Goal: Information Seeking & Learning: Learn about a topic

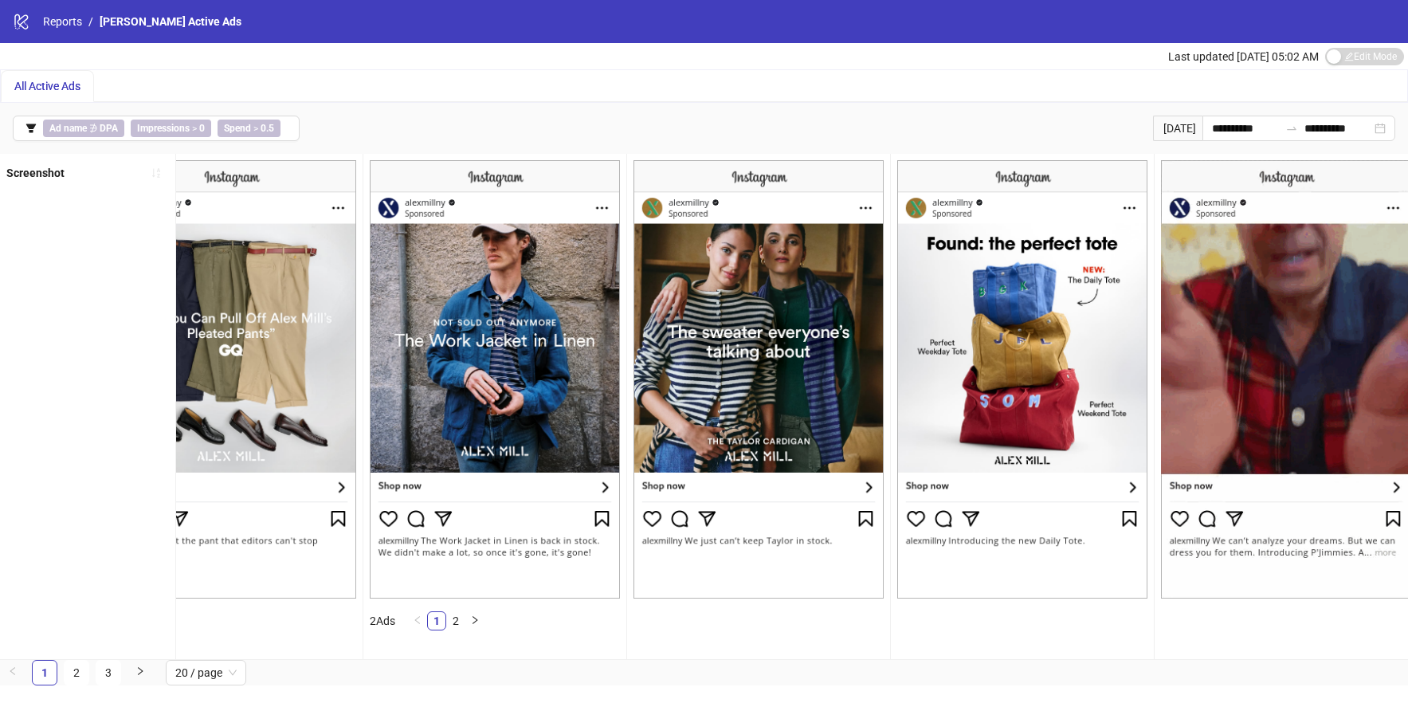
scroll to position [0, 4041]
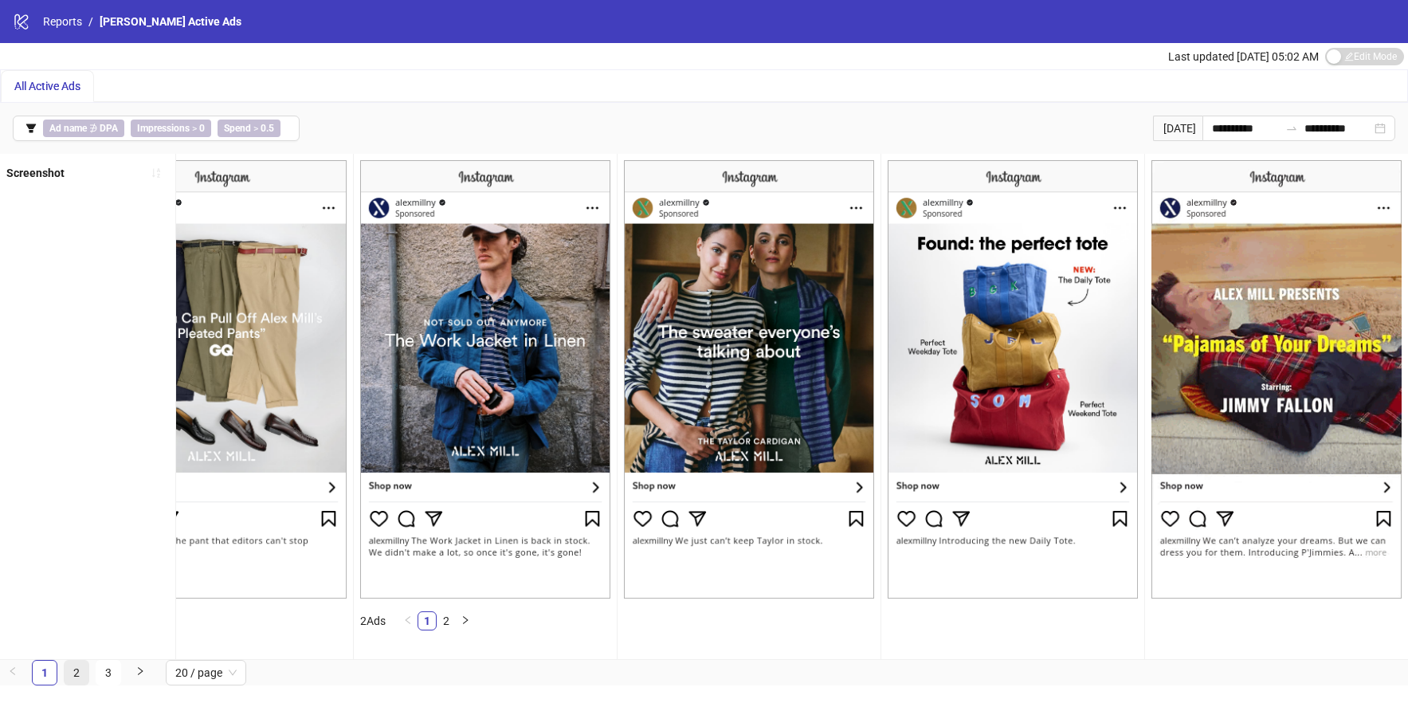
click at [76, 683] on link "2" at bounding box center [77, 672] width 24 height 24
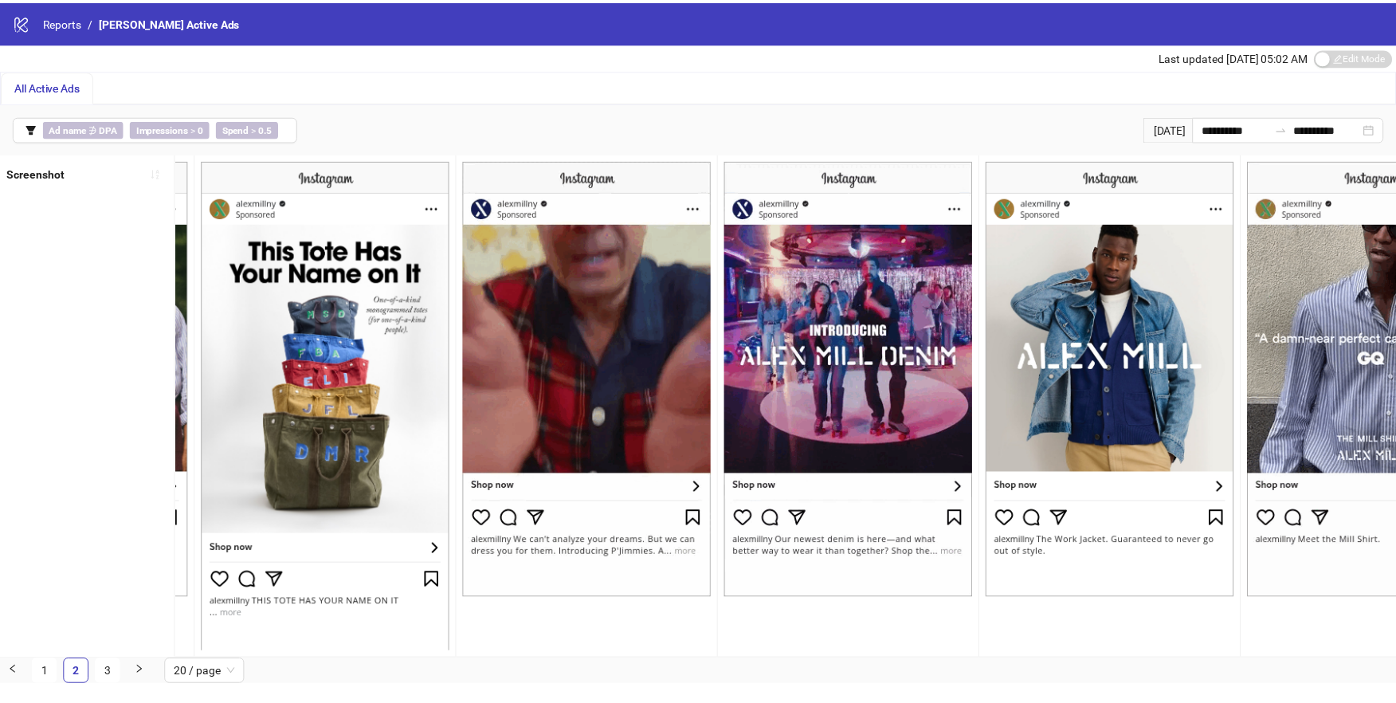
scroll to position [0, 1640]
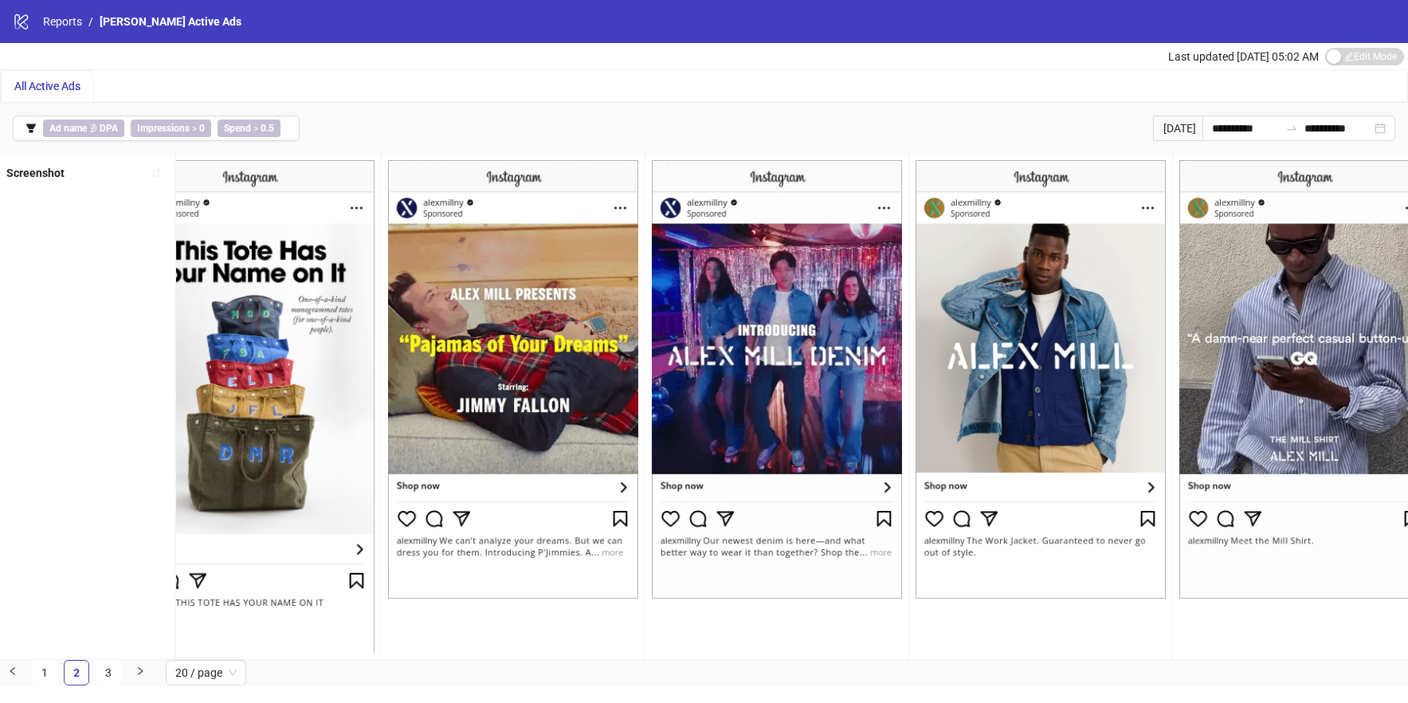
drag, startPoint x: 855, startPoint y: 561, endPoint x: 868, endPoint y: 559, distance: 13.6
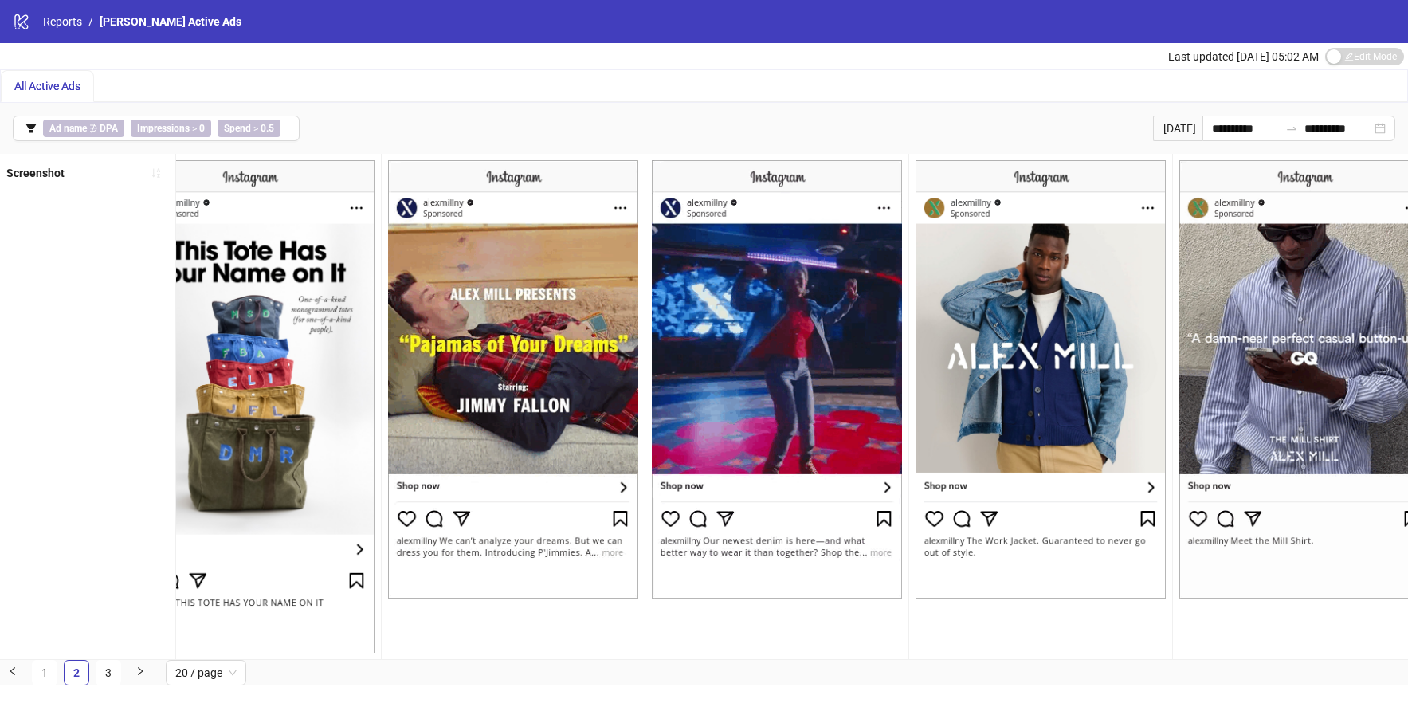
click at [855, 561] on img at bounding box center [777, 379] width 250 height 438
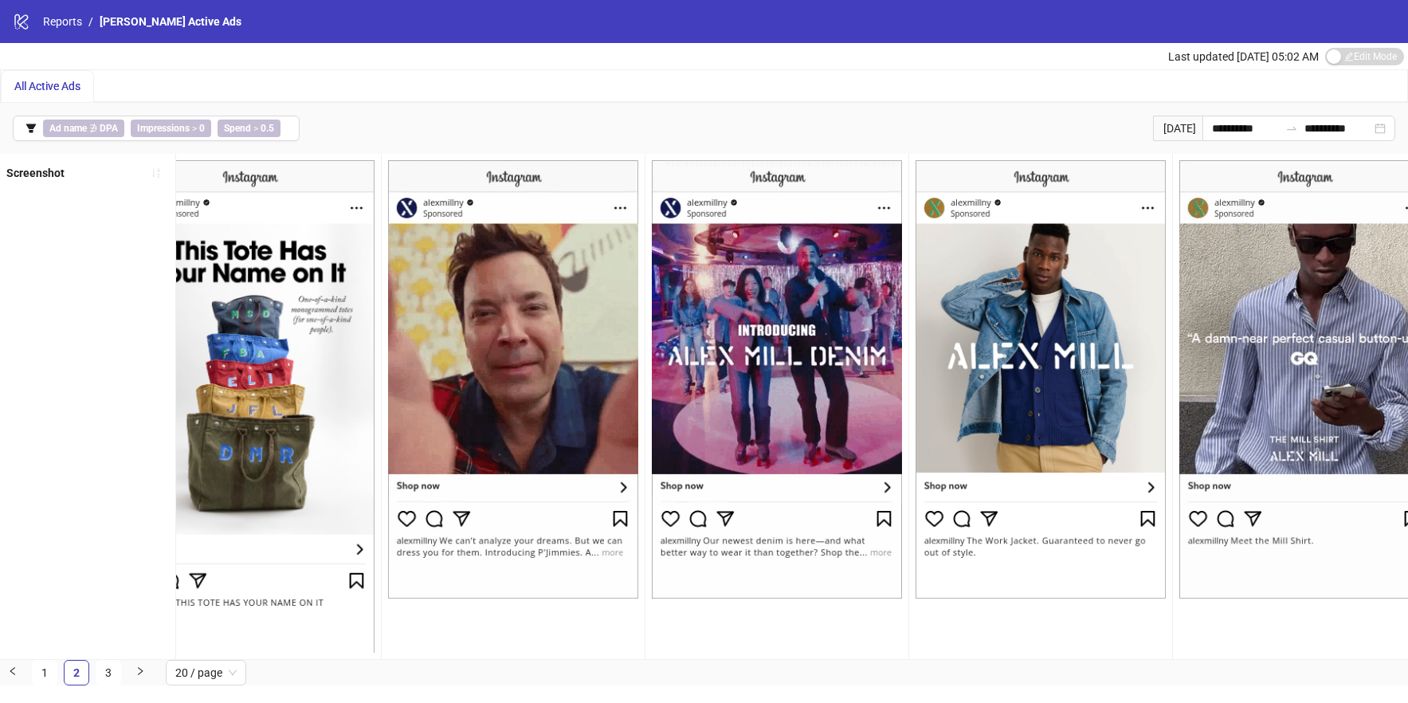
click at [885, 554] on img at bounding box center [777, 379] width 250 height 438
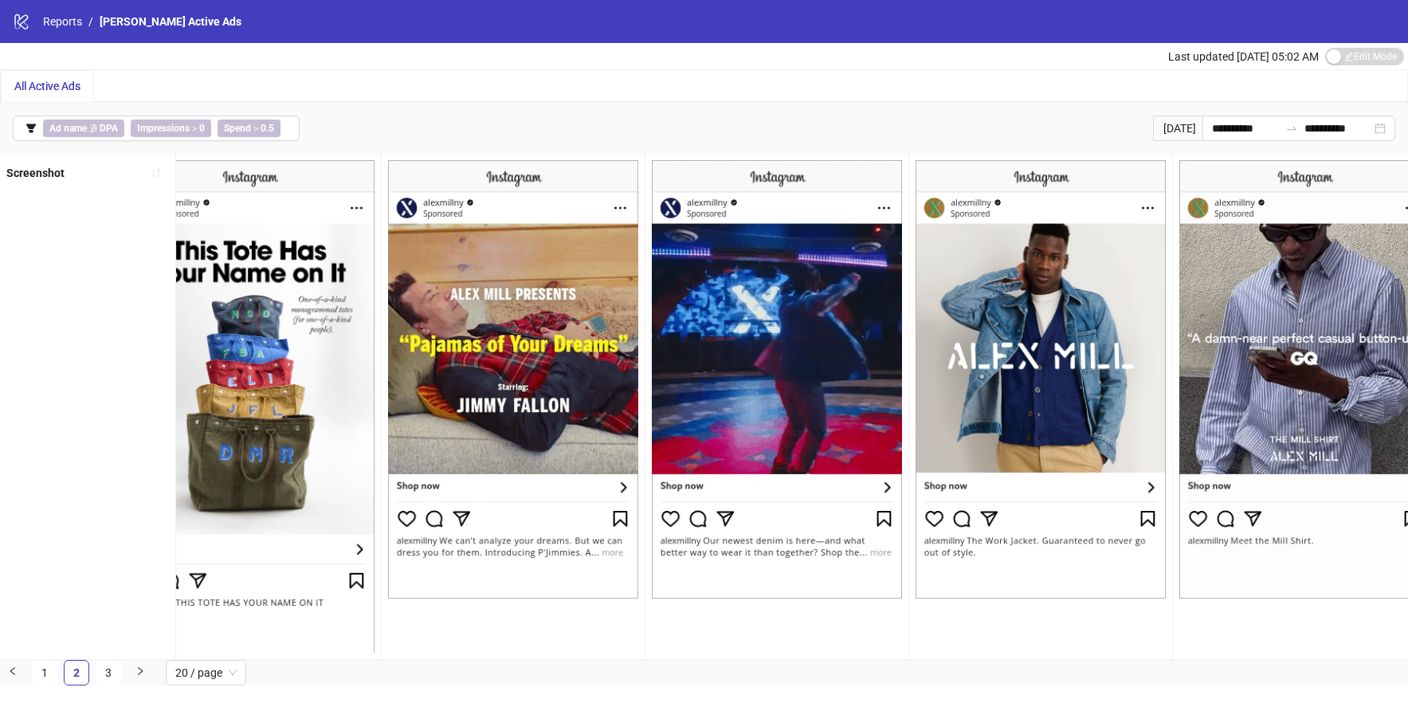
click at [844, 566] on img at bounding box center [777, 379] width 250 height 438
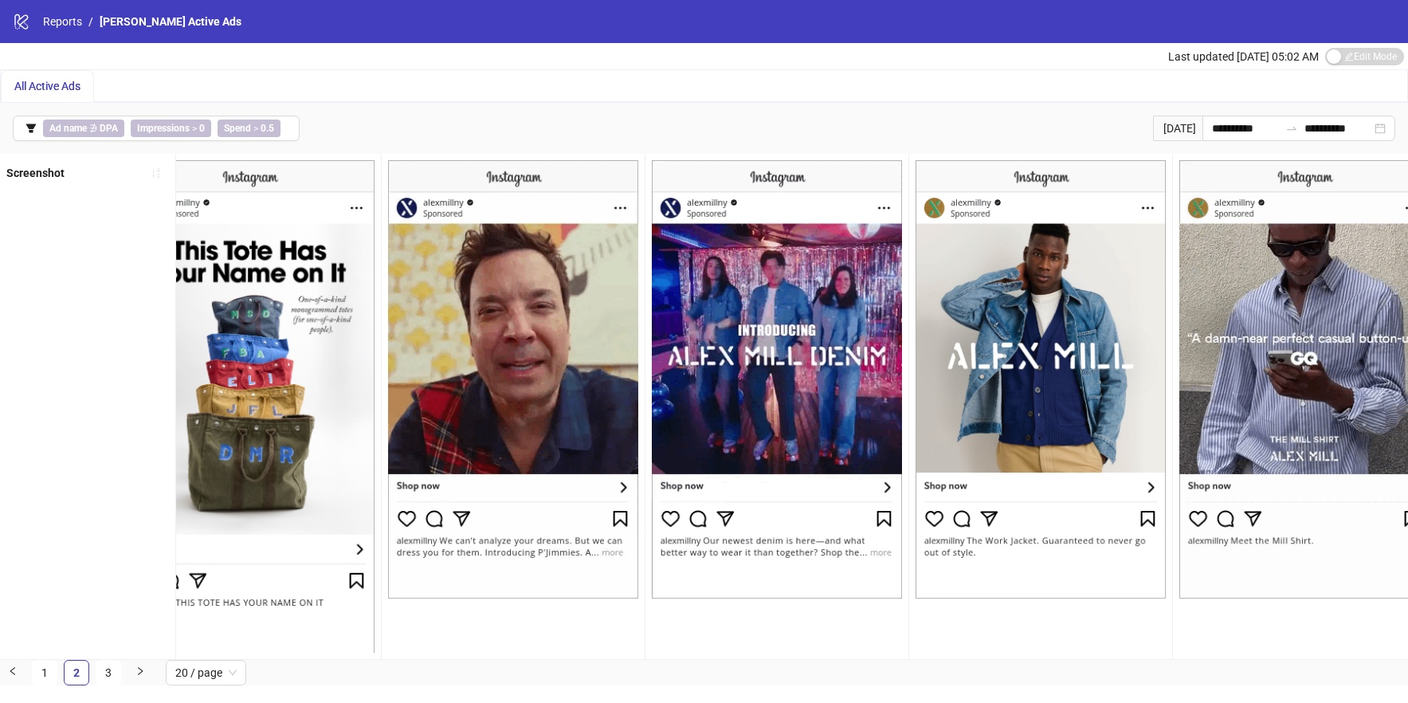
click at [62, 86] on span "All Active Ads" at bounding box center [47, 86] width 66 height 13
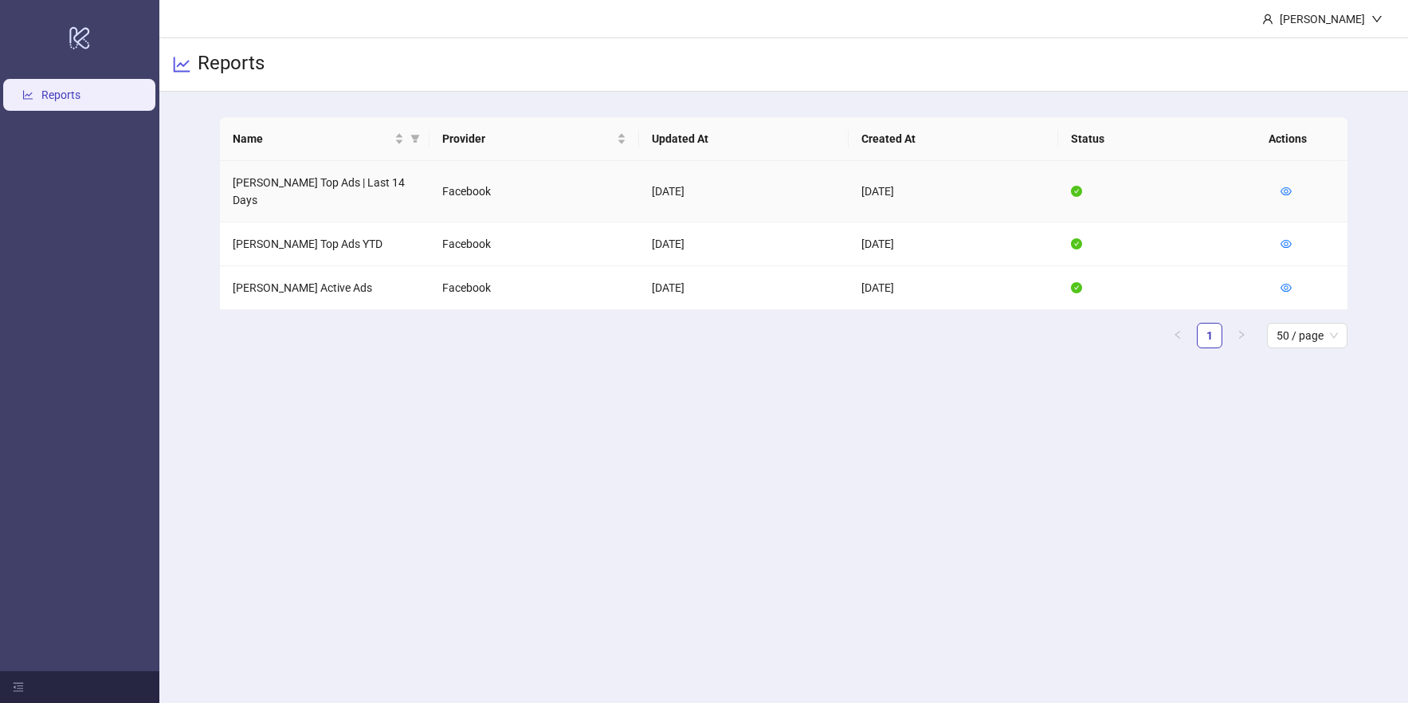
click at [319, 182] on td "[PERSON_NAME] Top Ads | Last 14 Days" at bounding box center [324, 191] width 209 height 61
click at [1284, 186] on icon "eye" at bounding box center [1285, 191] width 11 height 11
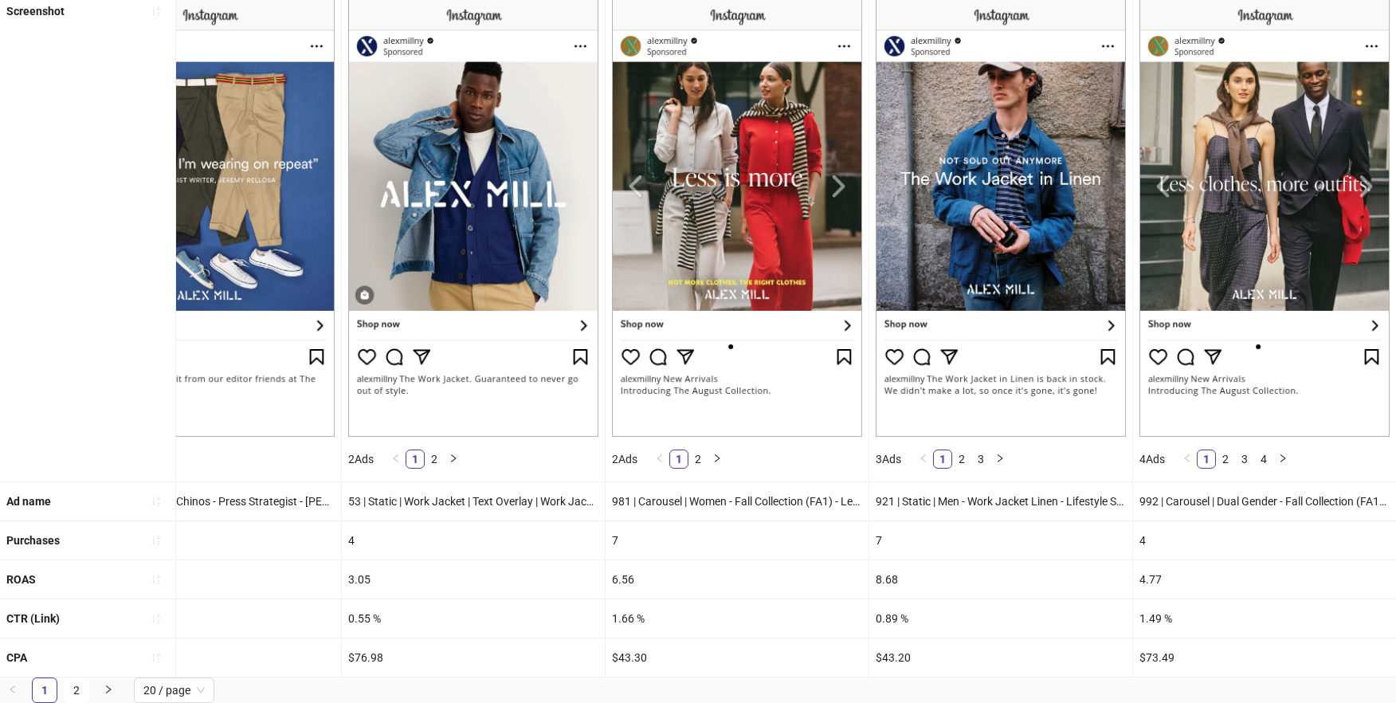
scroll to position [173, 0]
click at [80, 691] on link "2" at bounding box center [77, 690] width 24 height 24
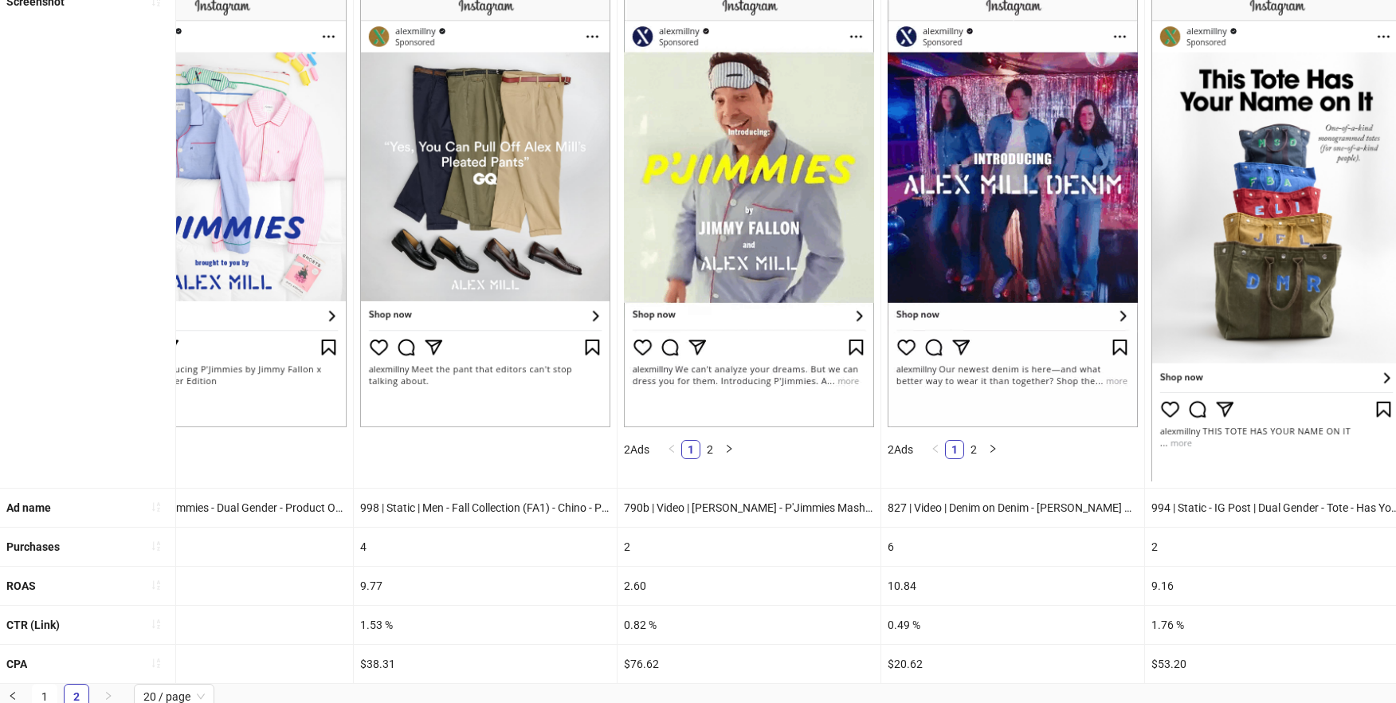
scroll to position [189, 0]
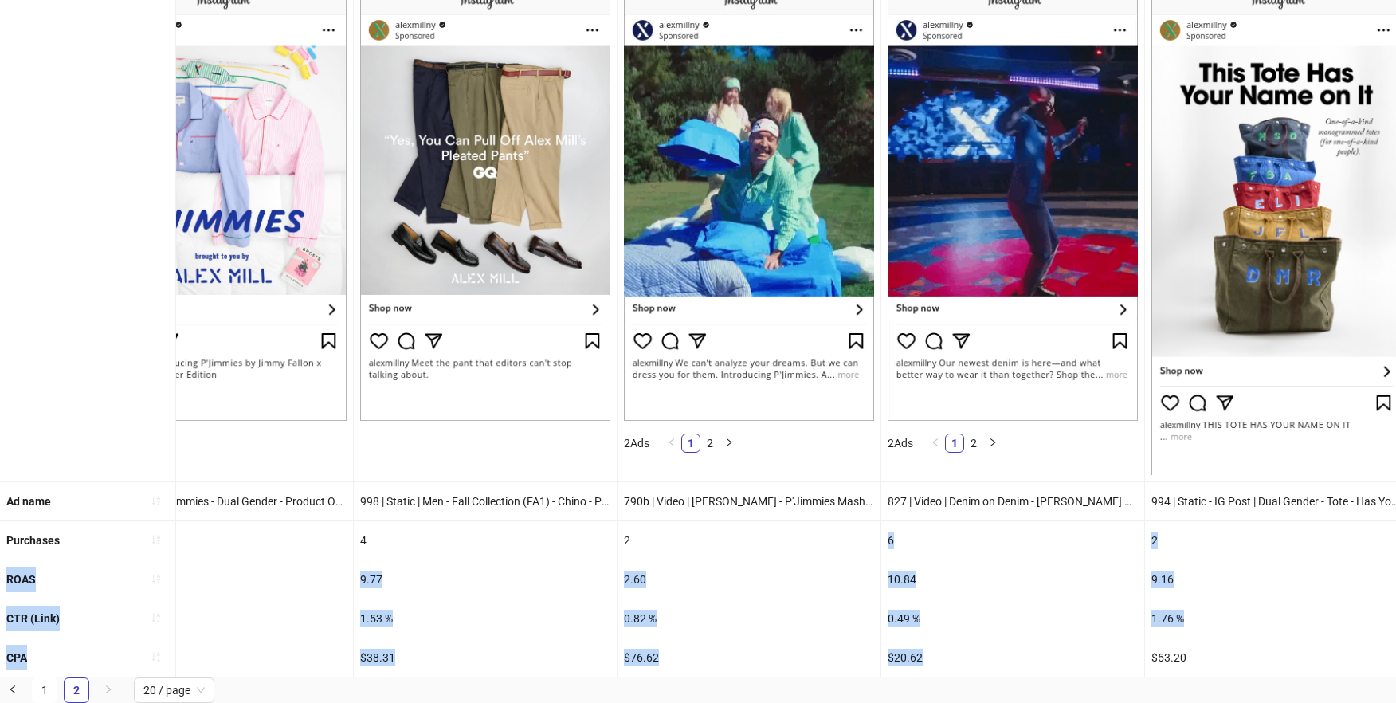
drag, startPoint x: 886, startPoint y: 525, endPoint x: 986, endPoint y: 640, distance: 152.4
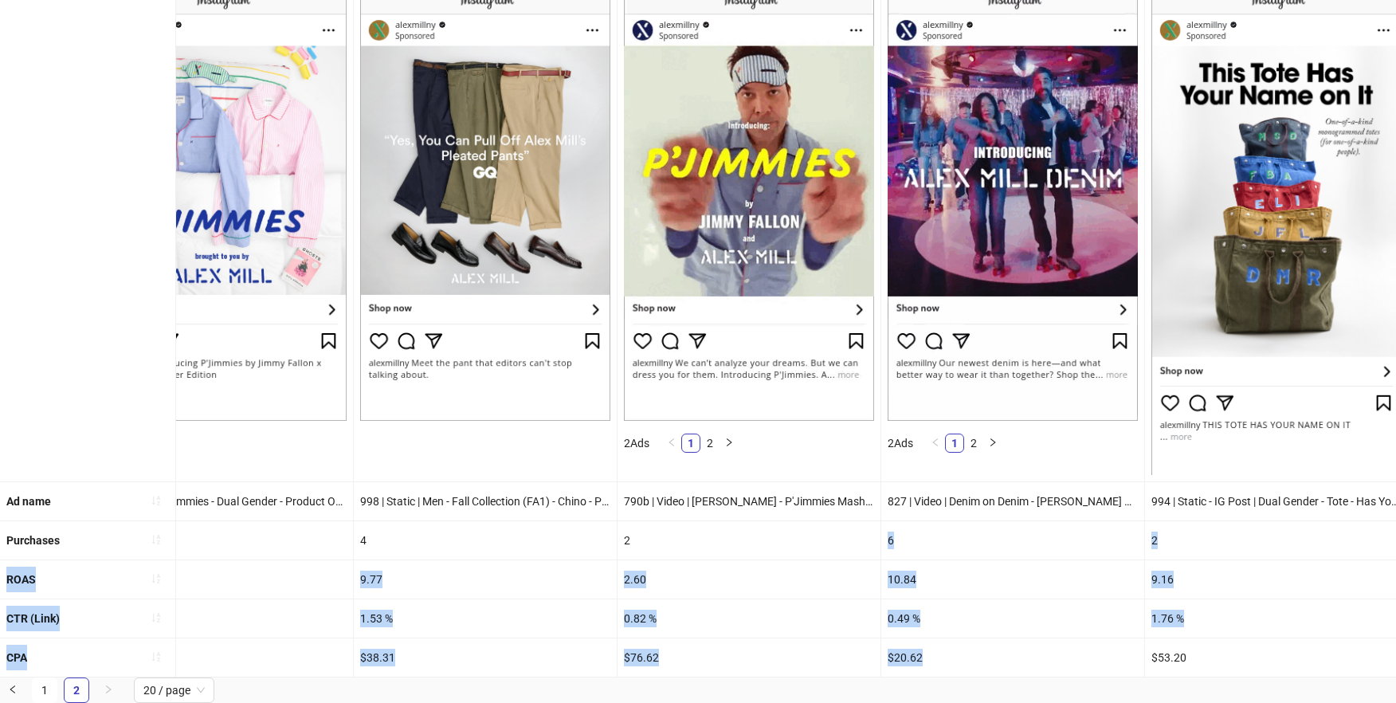
click at [986, 640] on ul "Screenshot 2 Ads 1 2 2 Ads 1 2 2 Ads 1 2 Ad name 996 | Static - IG Post | Women…" at bounding box center [698, 326] width 1396 height 700
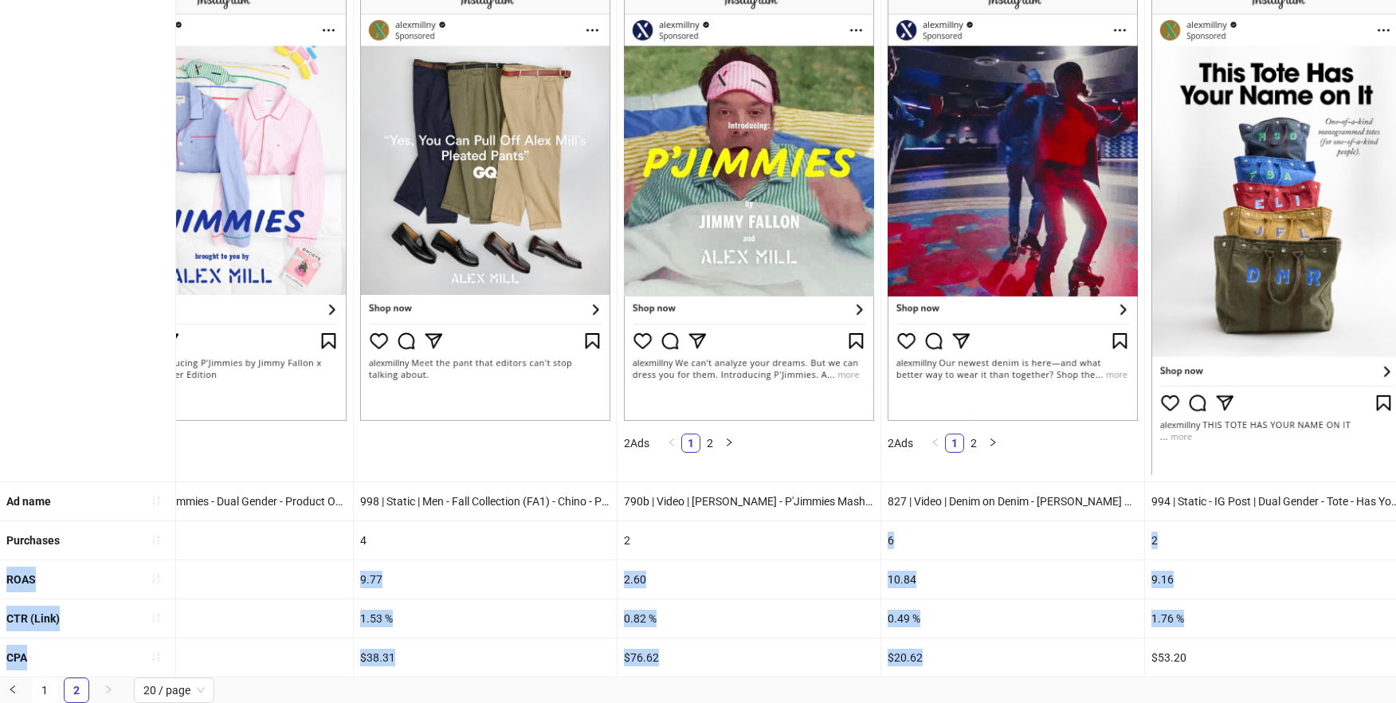
click at [986, 640] on div "$20.62" at bounding box center [1012, 657] width 263 height 38
